Goal: Book appointment/travel/reservation

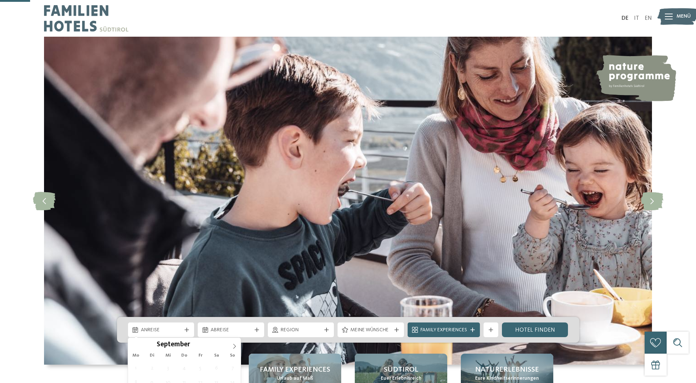
click at [182, 326] on div "Anreise" at bounding box center [161, 330] width 44 height 8
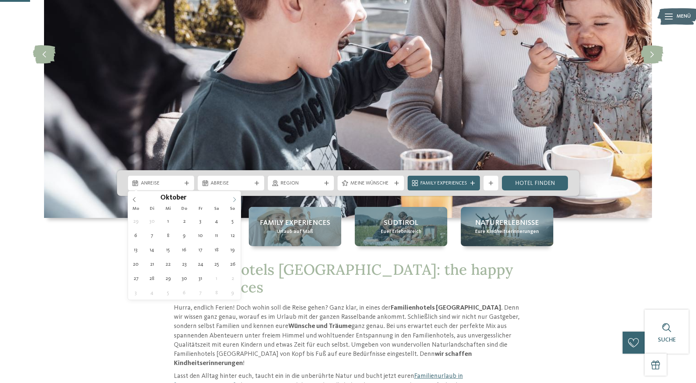
click at [235, 199] on icon at bounding box center [234, 199] width 5 height 5
type div "[DATE]"
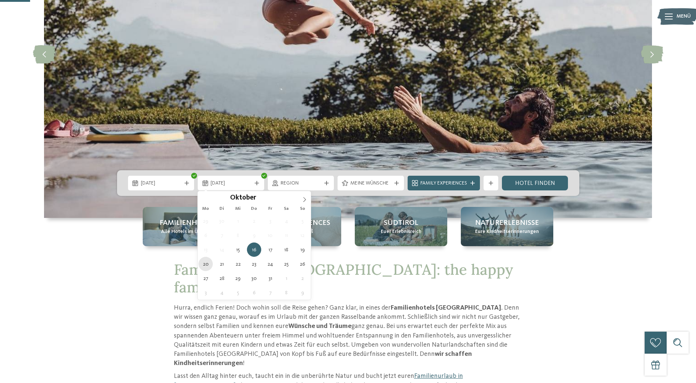
type div "20.10.2025"
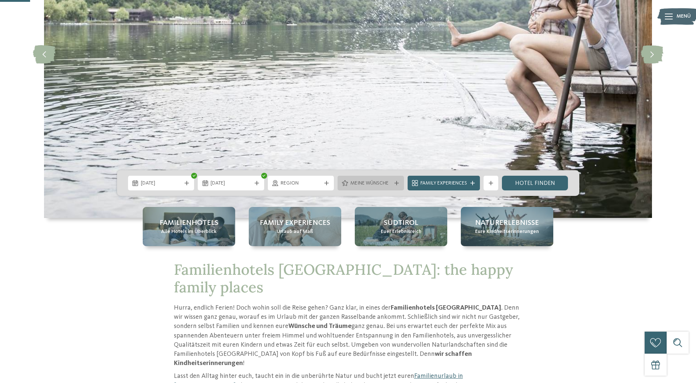
click at [382, 187] on span "Meine Wünsche" at bounding box center [370, 183] width 41 height 7
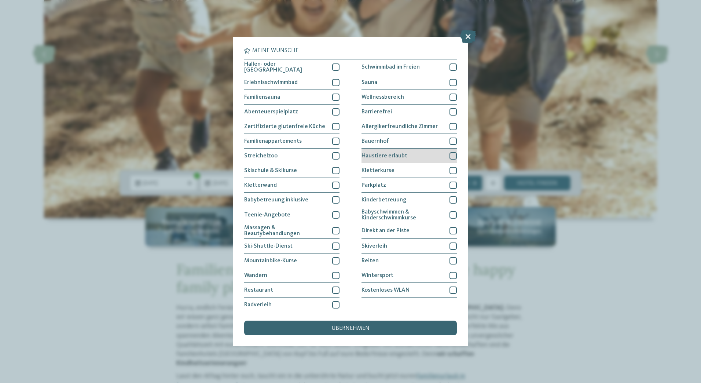
click at [450, 154] on div at bounding box center [453, 155] width 7 height 7
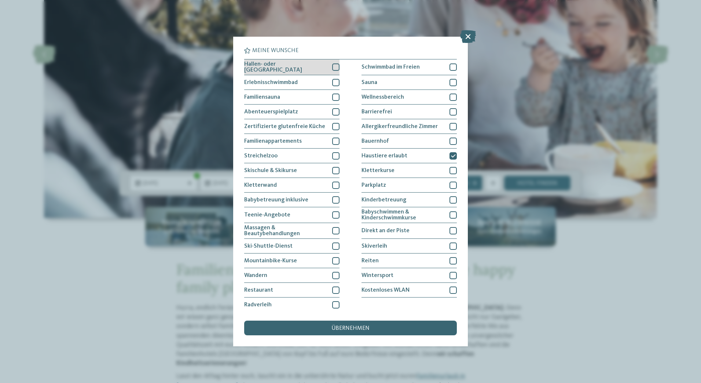
click at [333, 70] on div at bounding box center [335, 66] width 7 height 7
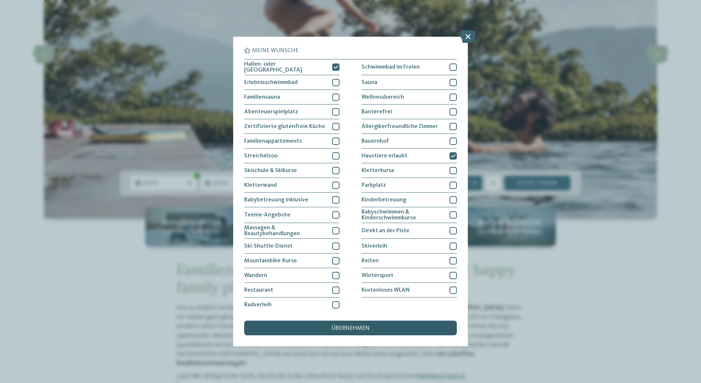
click at [348, 331] on span "übernehmen" at bounding box center [350, 328] width 38 height 6
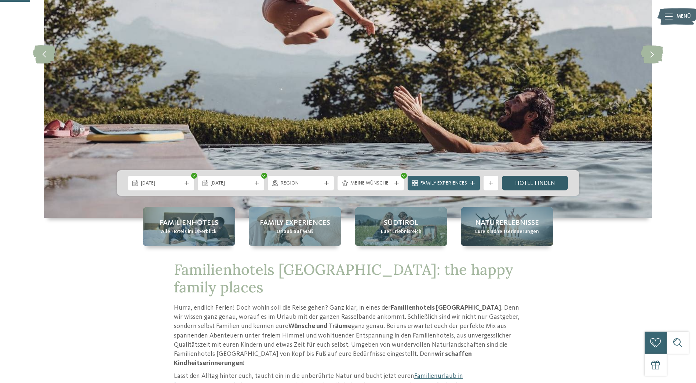
click at [538, 178] on link "Hotel finden" at bounding box center [535, 183] width 66 height 15
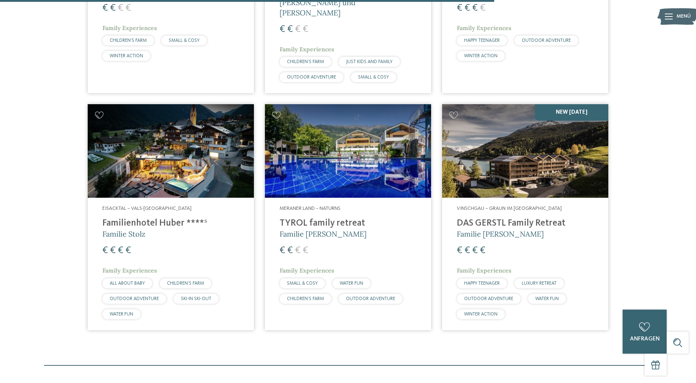
scroll to position [901, 0]
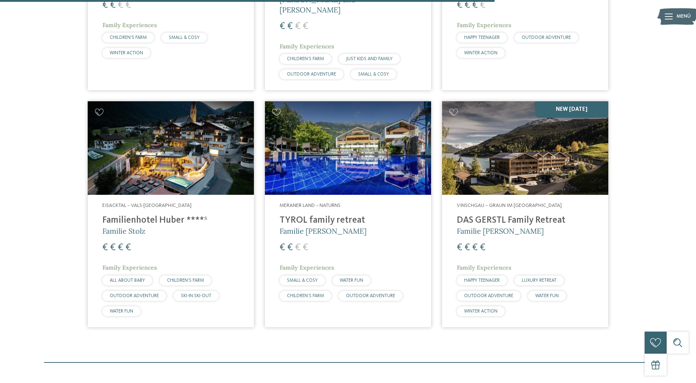
click at [169, 215] on h4 "Familienhotel Huber ****ˢ" at bounding box center [170, 220] width 137 height 11
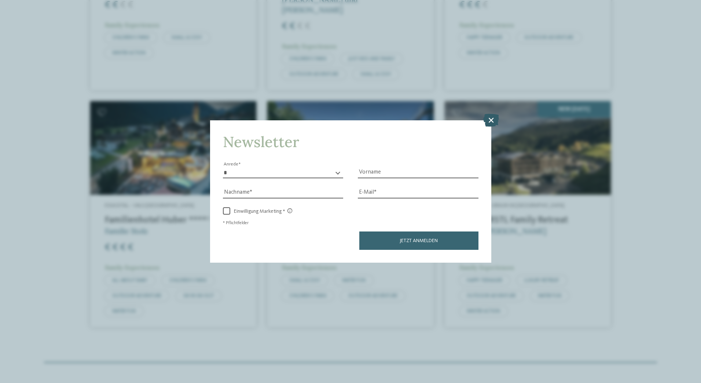
click at [491, 127] on div at bounding box center [491, 120] width 16 height 14
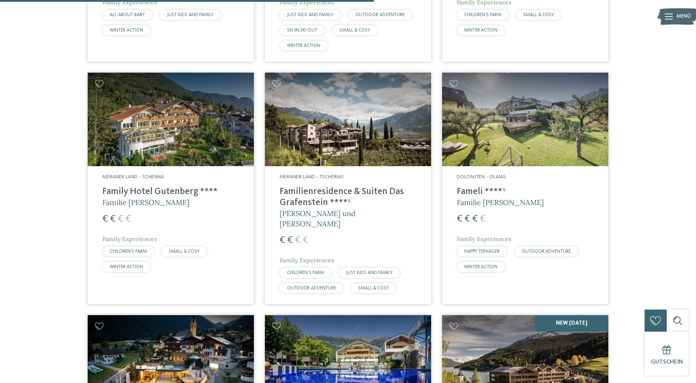
scroll to position [681, 0]
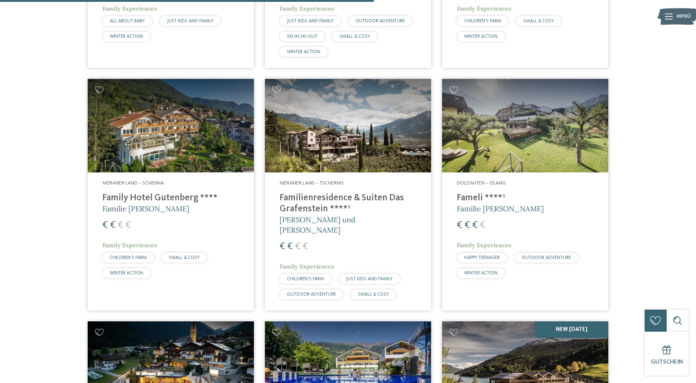
click at [345, 203] on h4 "Familienresidence & Suiten Das Grafenstein ****ˢ" at bounding box center [347, 204] width 137 height 22
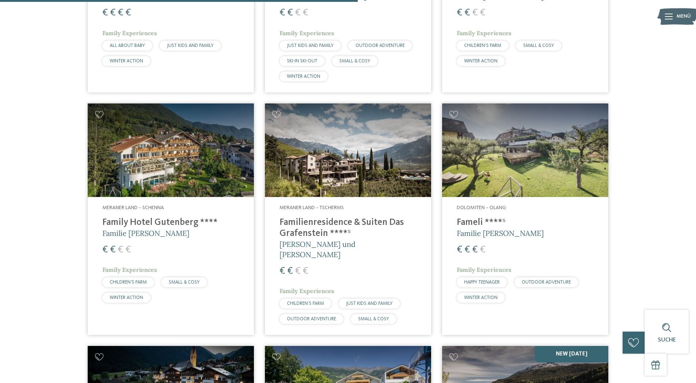
scroll to position [644, 0]
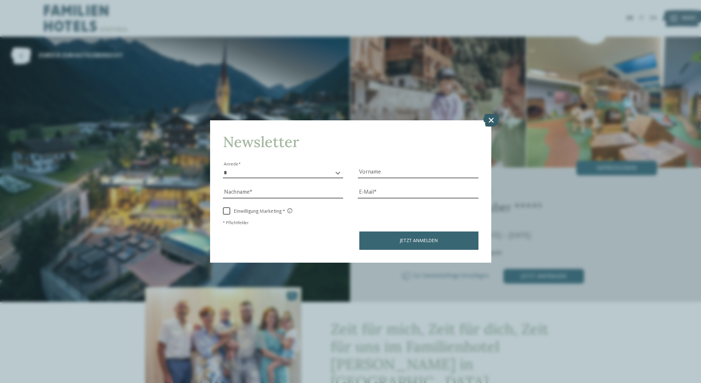
click at [486, 114] on icon at bounding box center [491, 119] width 16 height 13
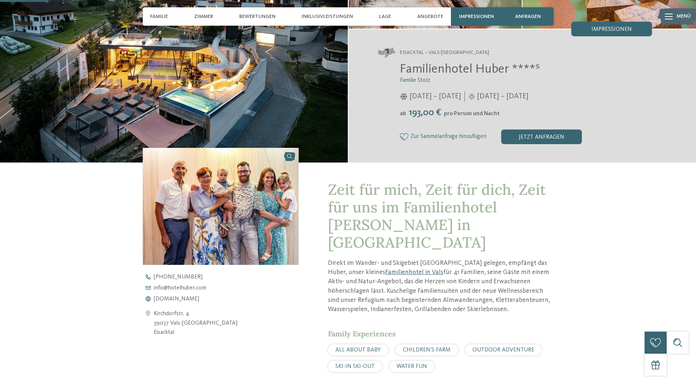
scroll to position [183, 0]
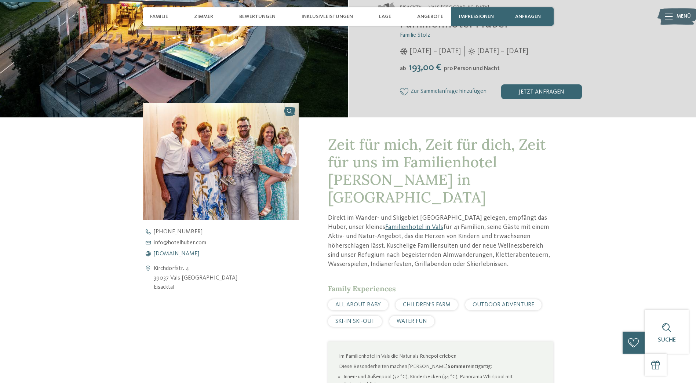
click at [199, 254] on span "www.hotelhuber.com" at bounding box center [176, 254] width 45 height 6
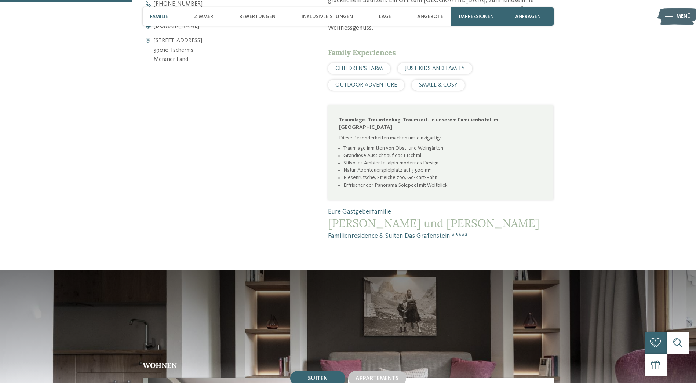
scroll to position [440, 0]
